Goal: Find specific page/section: Find specific page/section

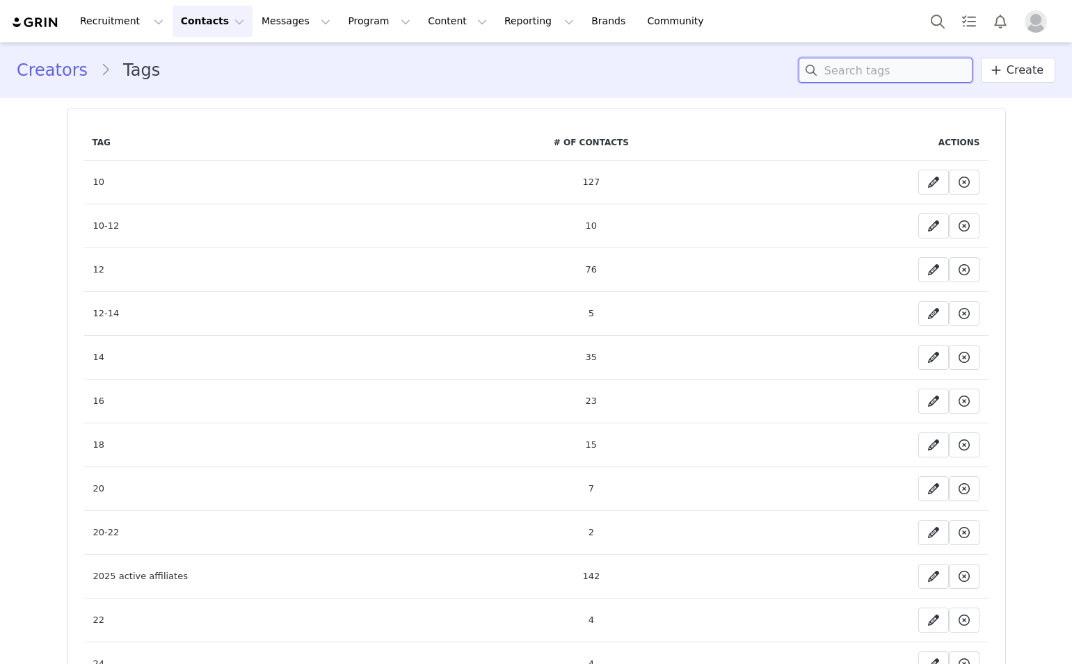
click at [888, 70] on input at bounding box center [885, 70] width 174 height 25
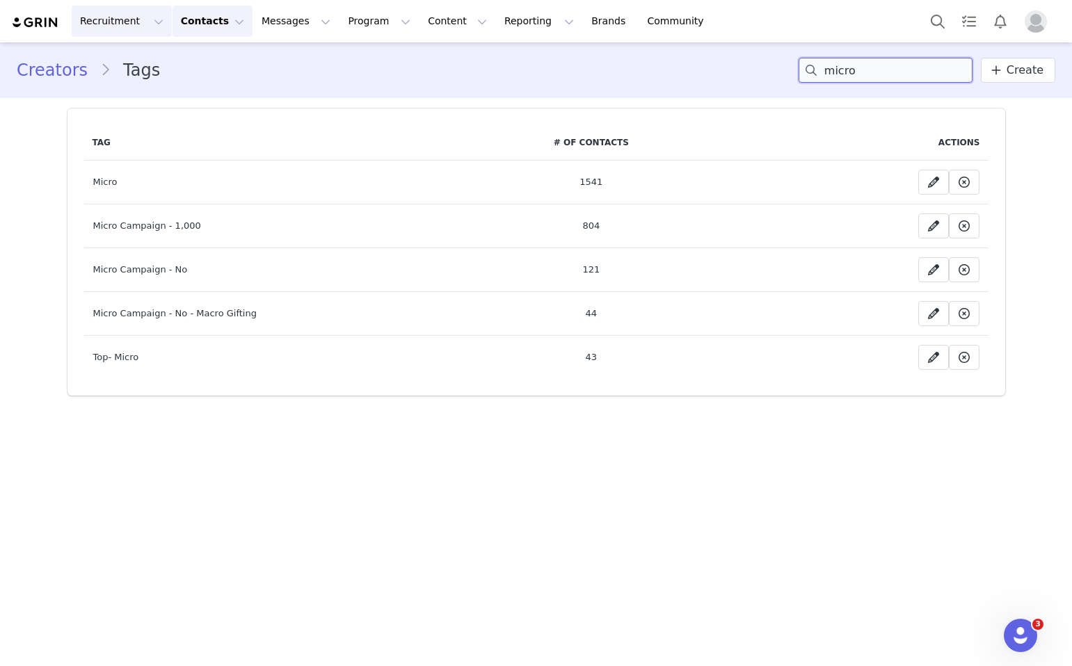
type input "micro"
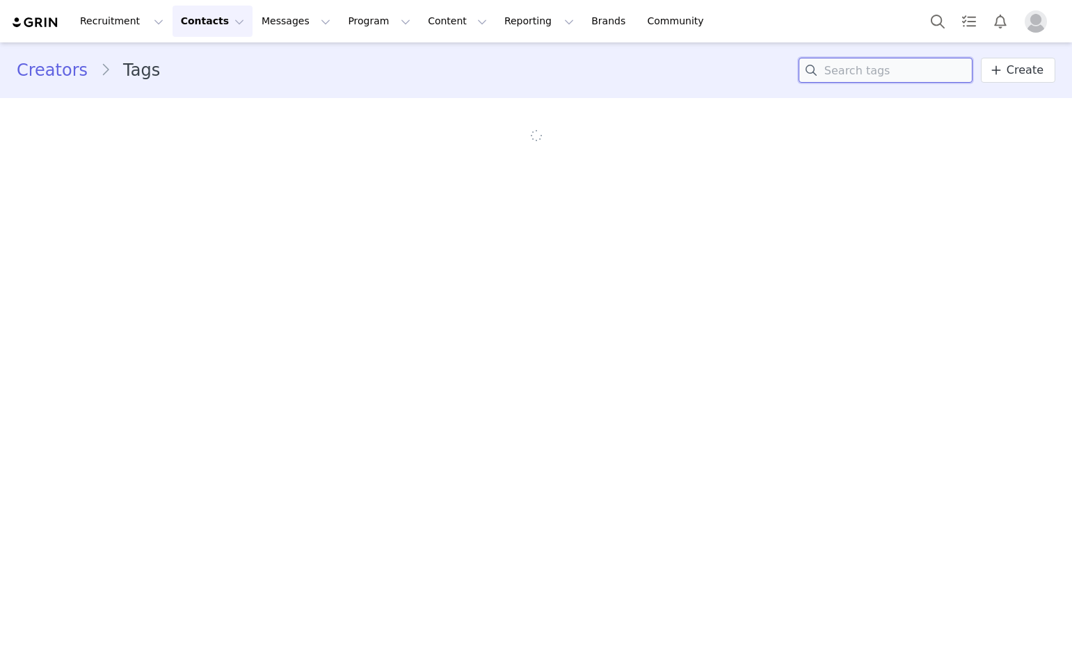
click at [874, 76] on input at bounding box center [885, 70] width 174 height 25
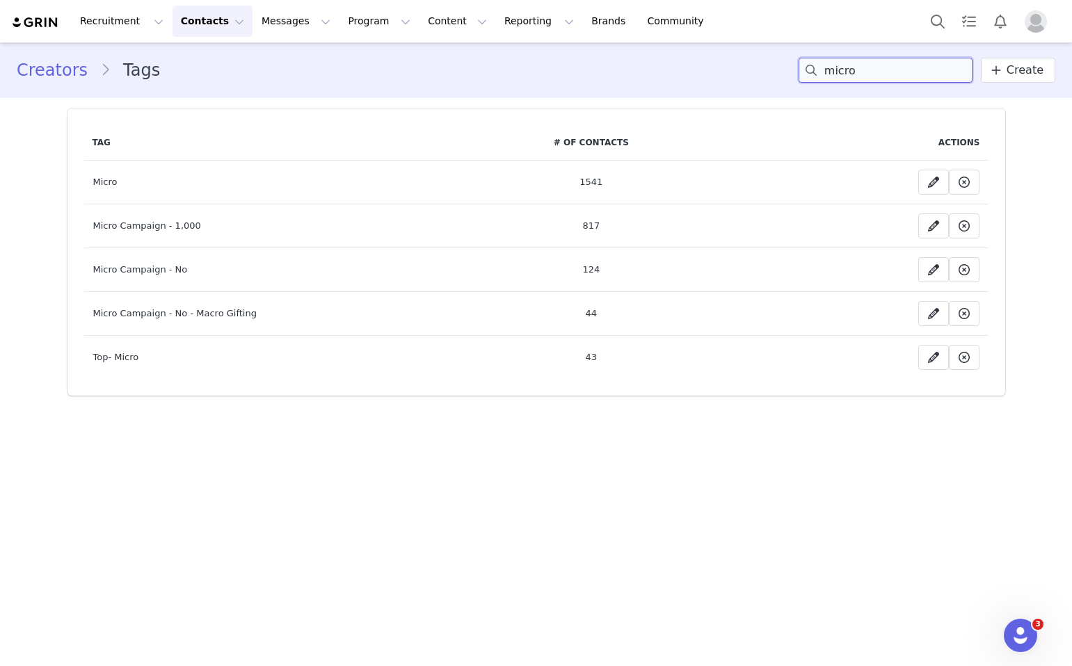
type input "micro"
